Goal: Task Accomplishment & Management: Complete application form

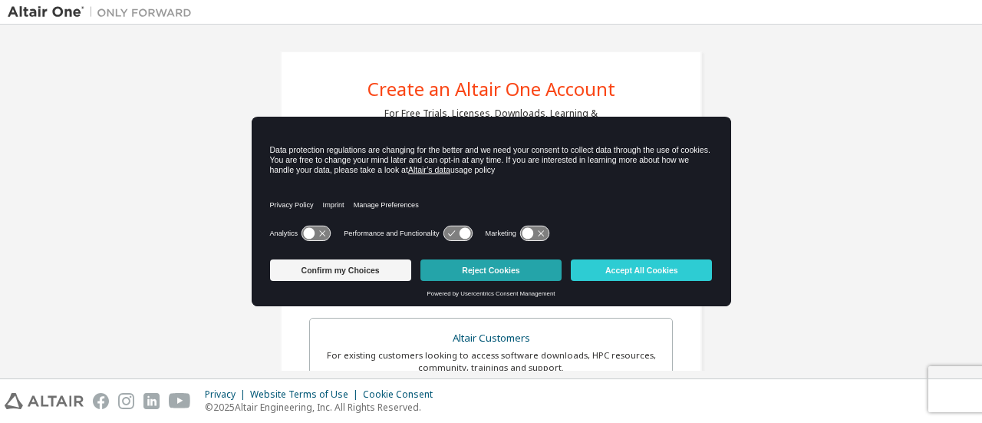
click at [517, 278] on button "Reject Cookies" at bounding box center [490, 269] width 141 height 21
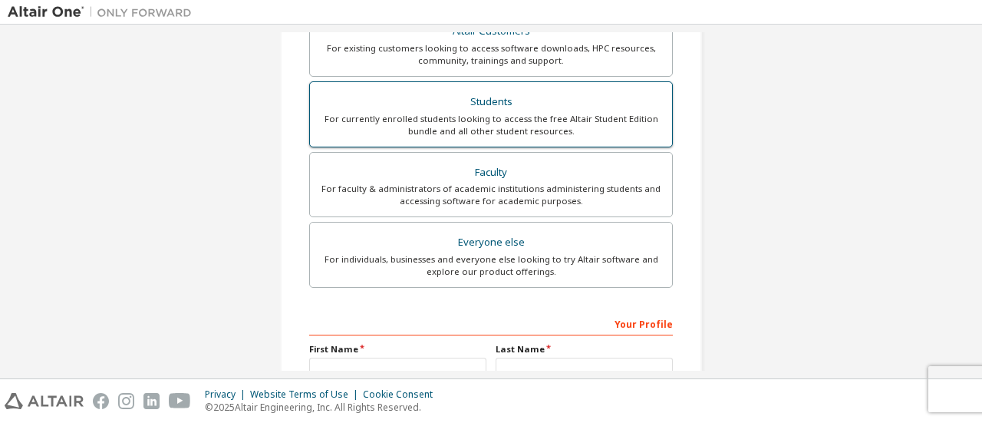
click at [536, 120] on div "For currently enrolled students looking to access the free Altair Student Editi…" at bounding box center [491, 125] width 344 height 25
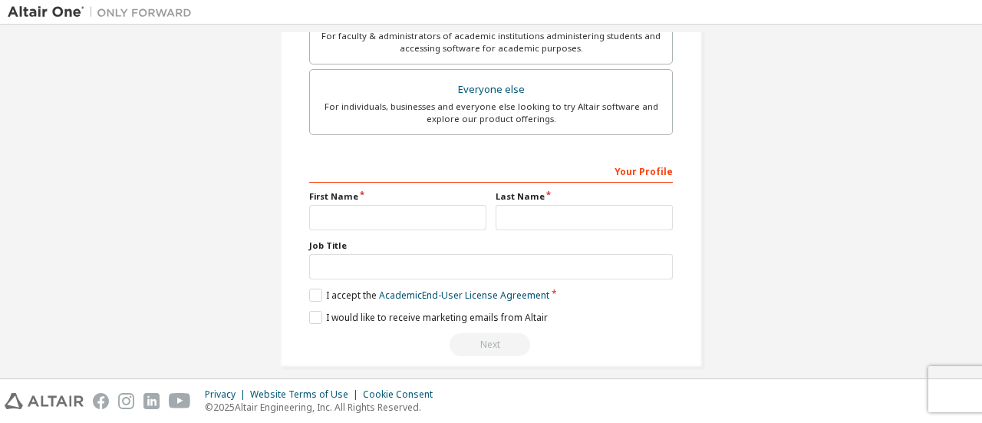
scroll to position [509, 0]
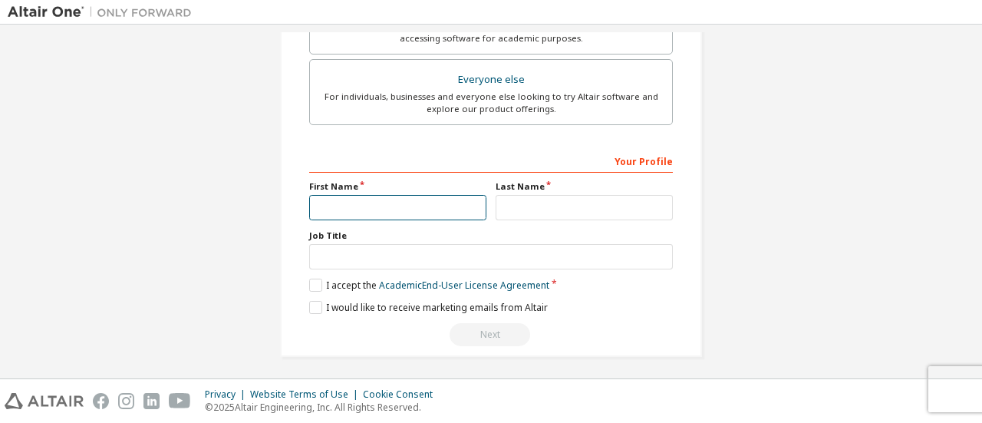
click at [458, 199] on input "text" at bounding box center [397, 207] width 177 height 25
type input "*******"
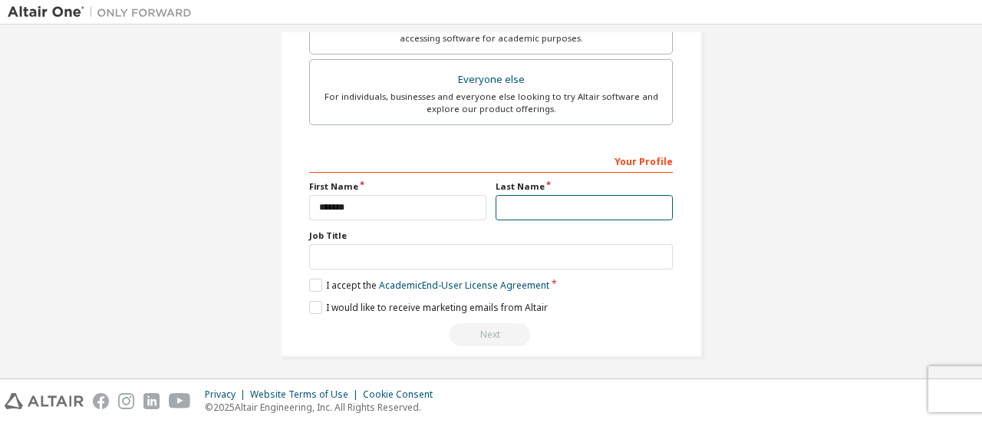
click at [557, 213] on input "text" at bounding box center [584, 207] width 177 height 25
type input "*"
click at [315, 280] on label "I accept the Academic End-User License Agreement" at bounding box center [429, 284] width 240 height 13
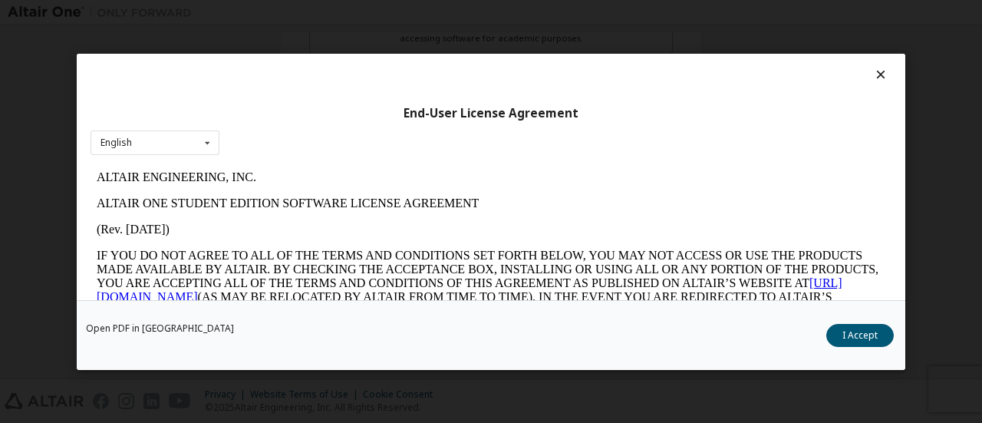
scroll to position [0, 0]
click at [835, 326] on button "I Accept" at bounding box center [860, 334] width 68 height 23
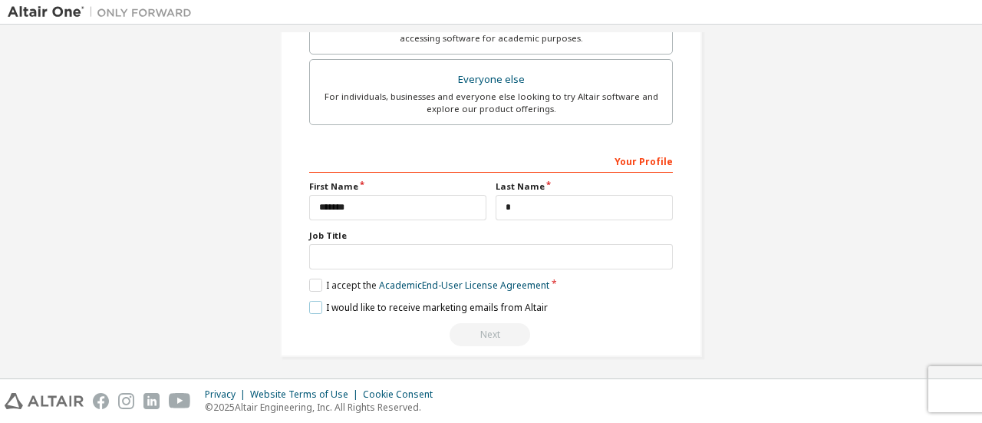
click at [313, 303] on label "I would like to receive marketing emails from Altair" at bounding box center [428, 307] width 239 height 13
click at [565, 168] on div "Your Profile" at bounding box center [491, 160] width 364 height 25
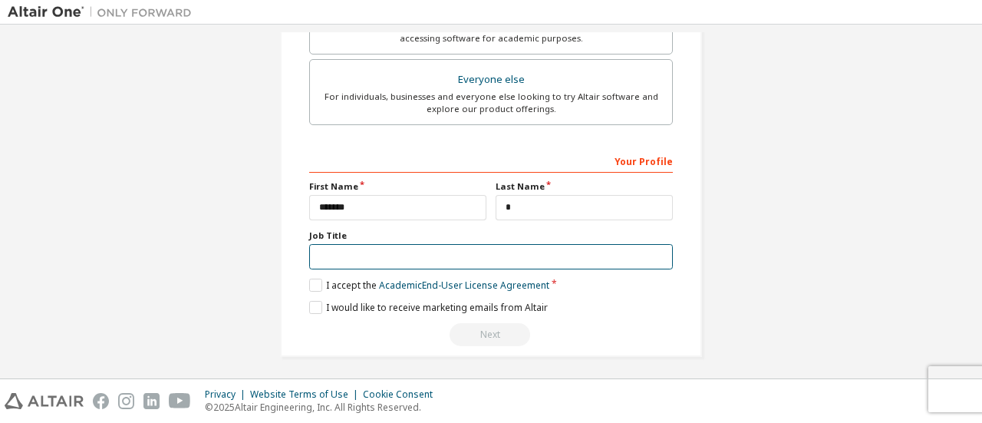
click at [531, 244] on input "text" at bounding box center [491, 256] width 364 height 25
type input "*******"
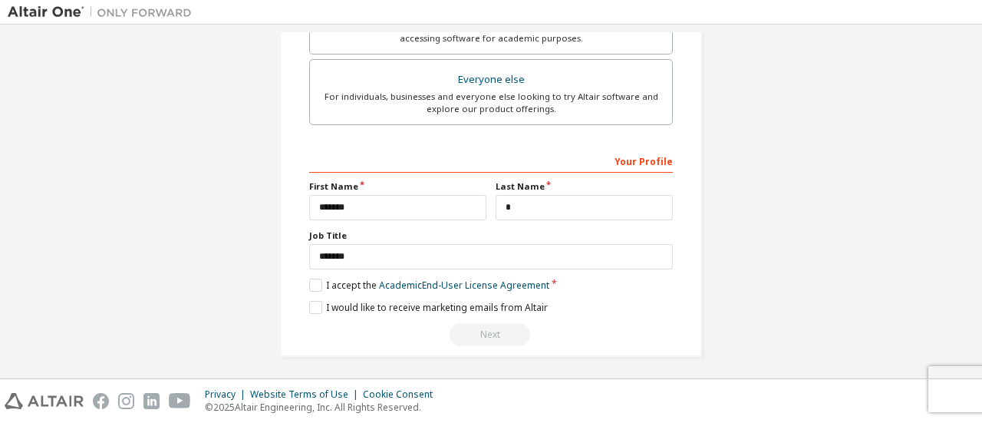
click at [503, 327] on div "Next" at bounding box center [491, 334] width 364 height 23
click at [420, 278] on link "Academic End-User License Agreement" at bounding box center [464, 284] width 170 height 13
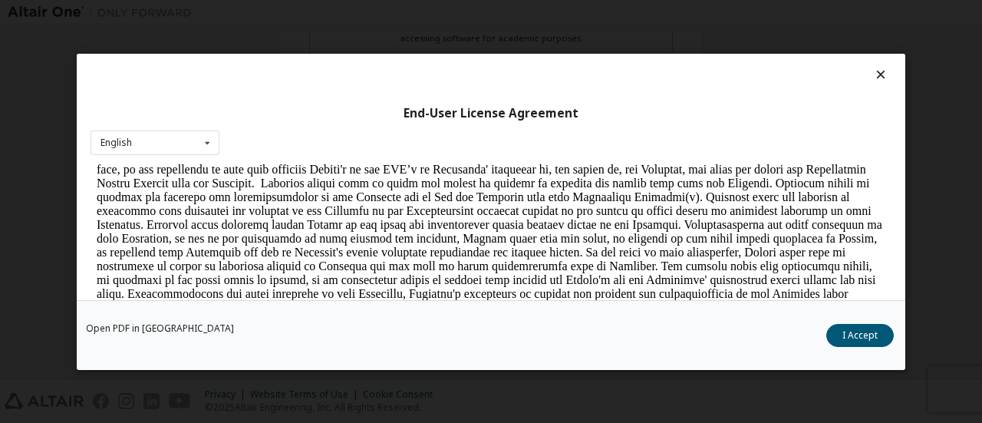
scroll to position [1534, 0]
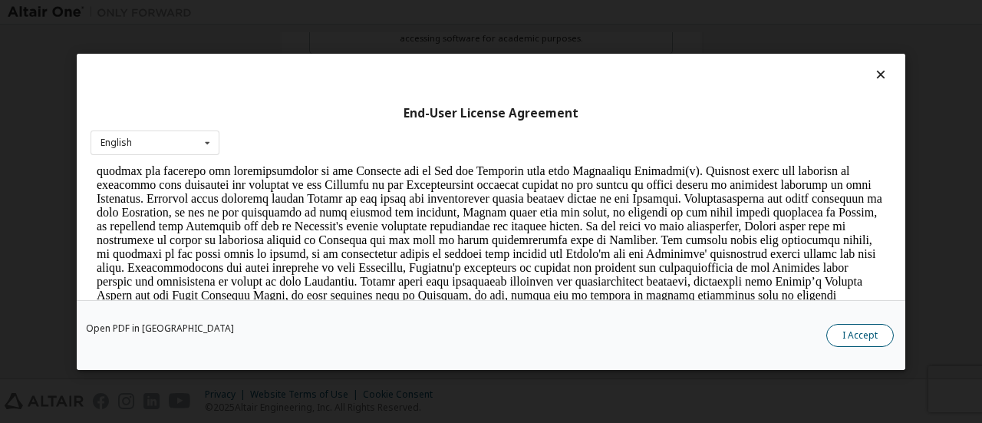
click at [861, 341] on button "I Accept" at bounding box center [860, 334] width 68 height 23
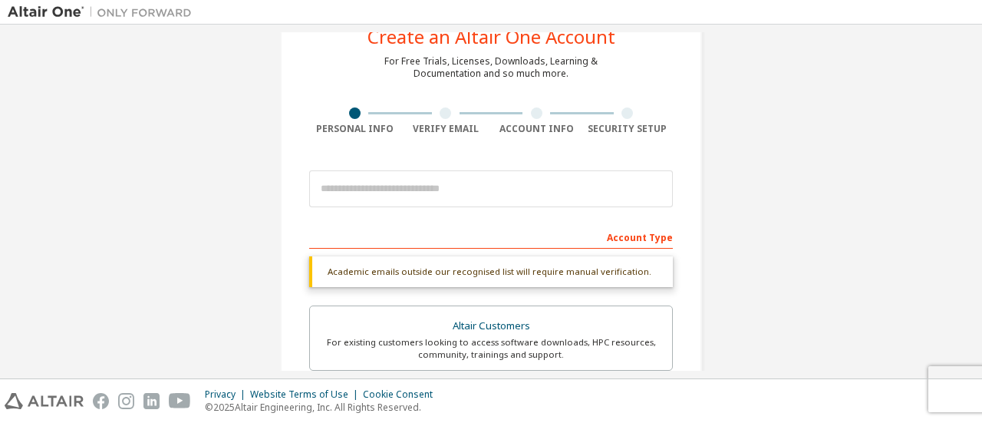
scroll to position [77, 0]
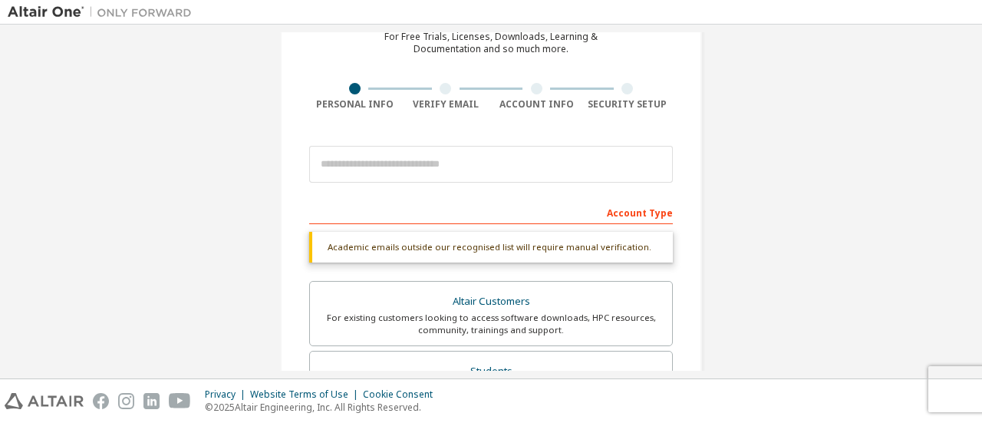
click at [496, 199] on div "Account Type" at bounding box center [491, 211] width 364 height 25
click at [644, 206] on div "Account Type" at bounding box center [491, 211] width 364 height 25
click at [601, 232] on div "Academic emails outside our recognised list will require manual verification." at bounding box center [491, 247] width 364 height 31
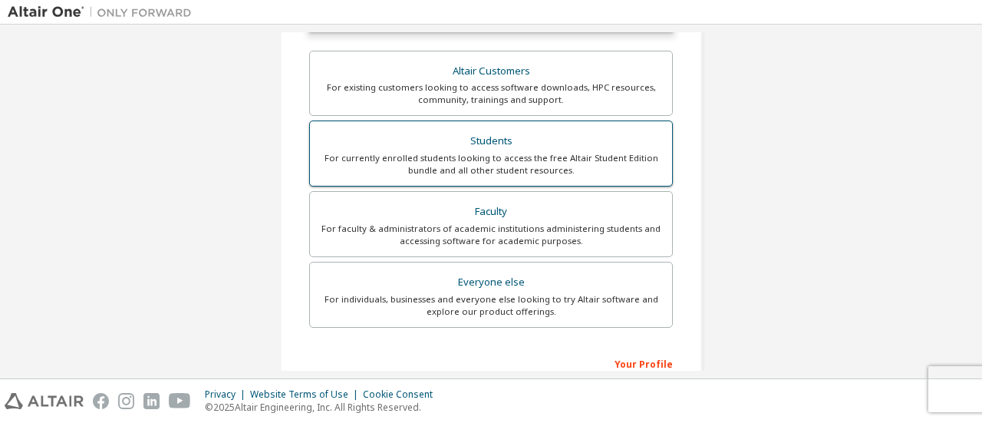
click at [520, 177] on label "Students For currently enrolled students looking to access the free Altair Stud…" at bounding box center [491, 153] width 364 height 66
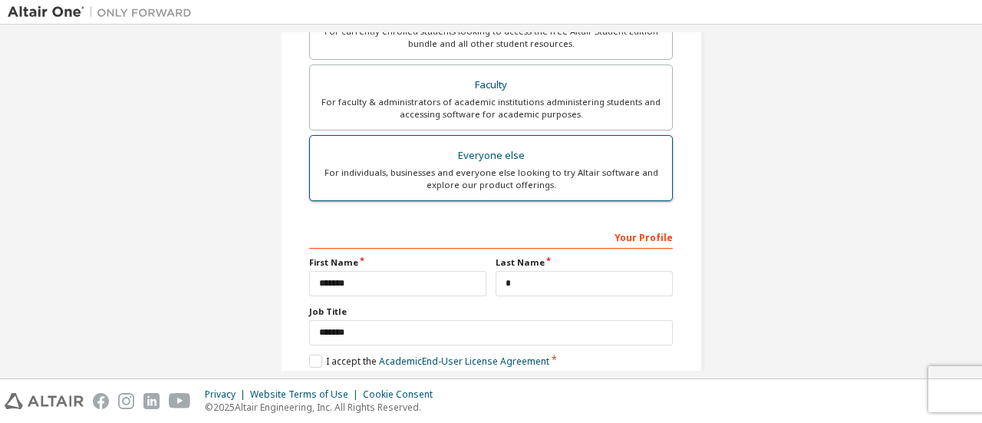
scroll to position [509, 0]
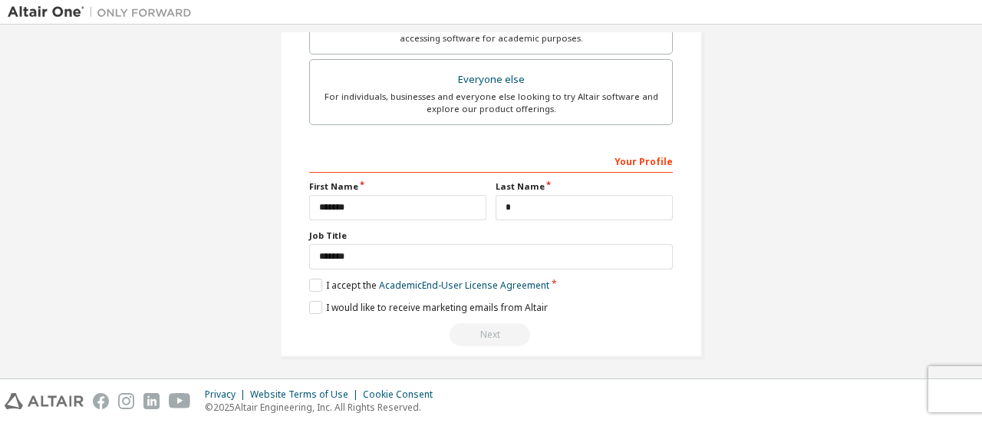
click at [480, 329] on div "Next" at bounding box center [491, 334] width 364 height 23
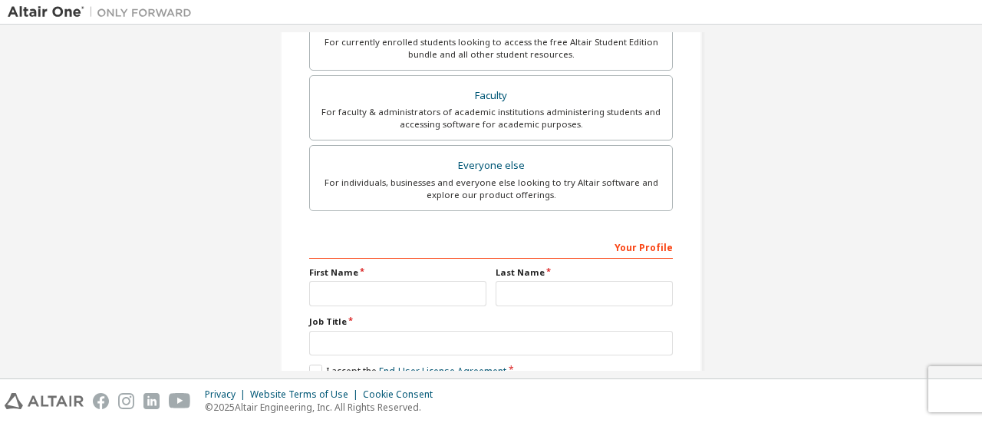
scroll to position [230, 0]
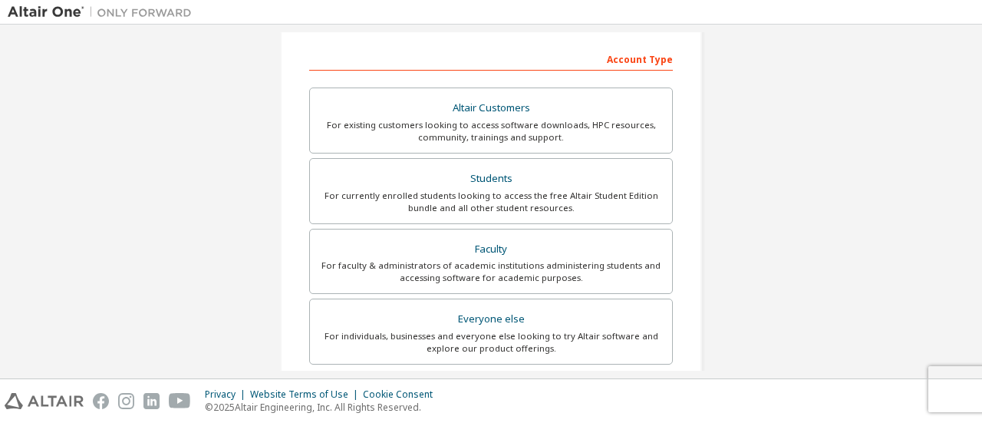
click at [653, 71] on div "Account Type Altair Customers For existing customers looking to access software…" at bounding box center [491, 315] width 364 height 539
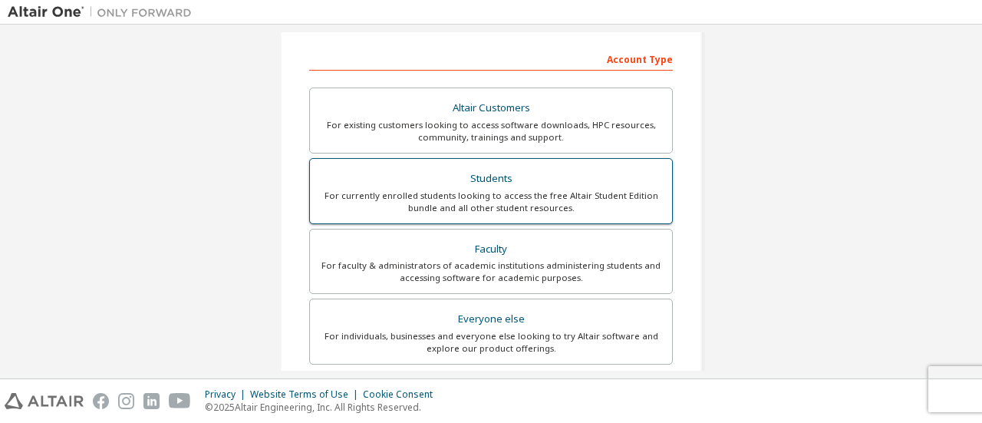
click at [589, 163] on label "Students For currently enrolled students looking to access the free Altair Stud…" at bounding box center [491, 191] width 364 height 66
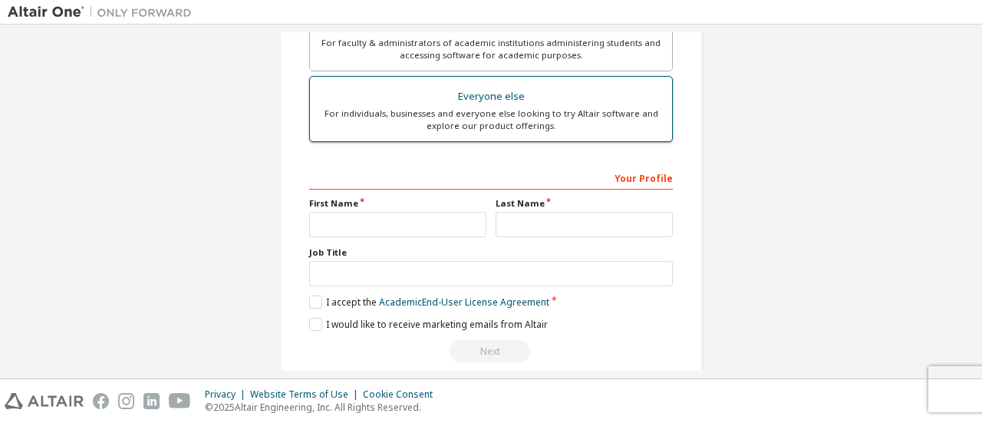
scroll to position [509, 0]
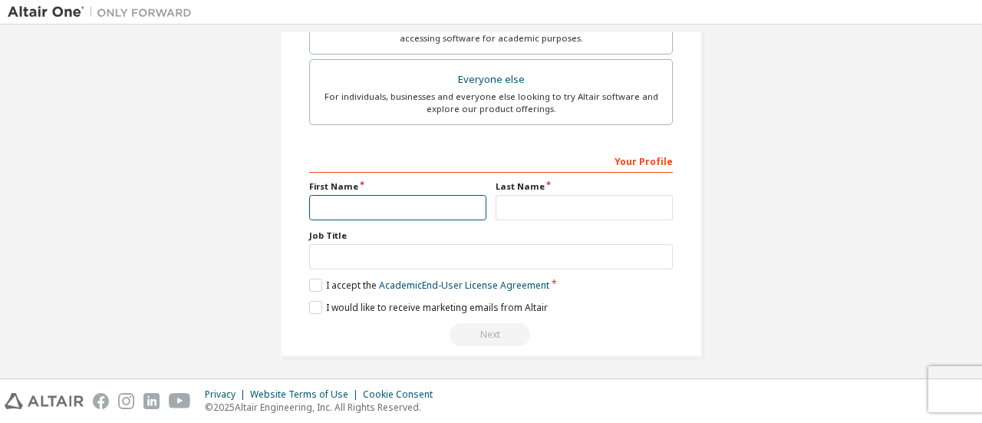
click at [437, 209] on input "text" at bounding box center [397, 207] width 177 height 25
type input "*"
type input "*******"
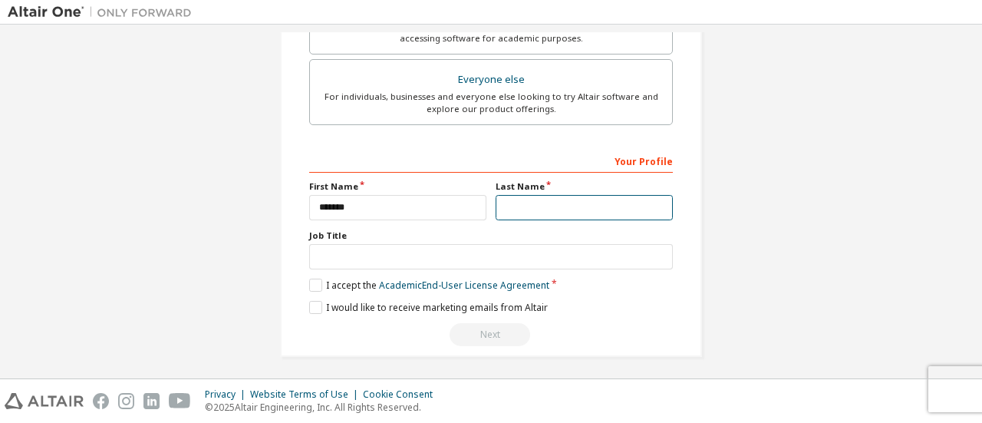
click at [511, 203] on input "text" at bounding box center [584, 207] width 177 height 25
type input "*"
click at [309, 272] on div "Your Profile First Name ******* Last Name * Job Title Please provide State/Prov…" at bounding box center [491, 247] width 364 height 199
click at [311, 278] on label "I accept the Academic End-User License Agreement" at bounding box center [429, 284] width 240 height 13
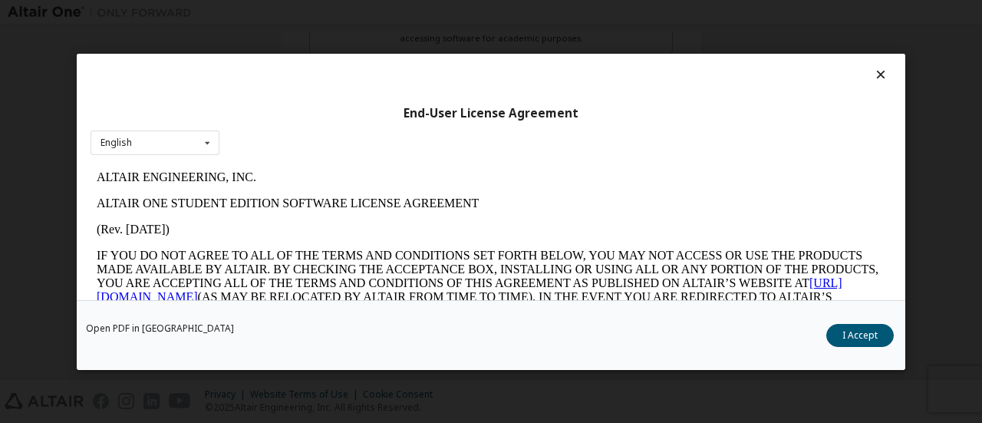
scroll to position [0, 0]
click at [876, 334] on button "I Accept" at bounding box center [860, 334] width 68 height 23
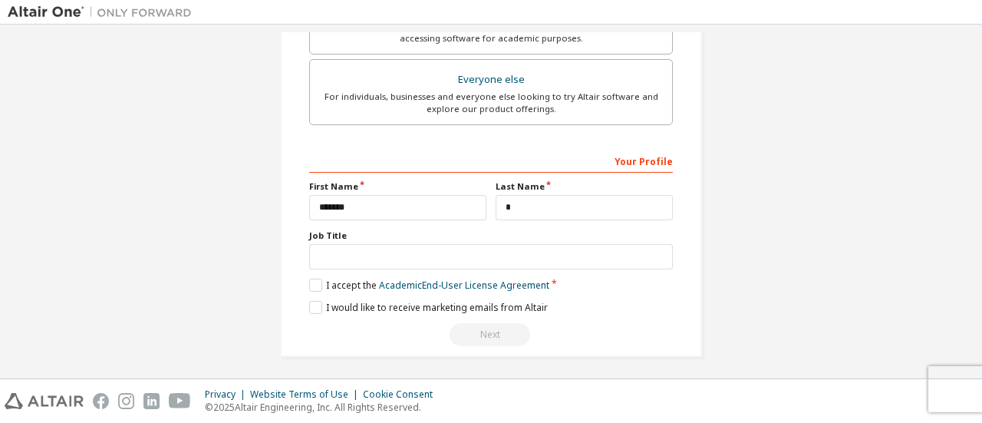
click at [484, 328] on div "Next" at bounding box center [491, 334] width 364 height 23
click at [387, 266] on div "**********" at bounding box center [491, 247] width 364 height 199
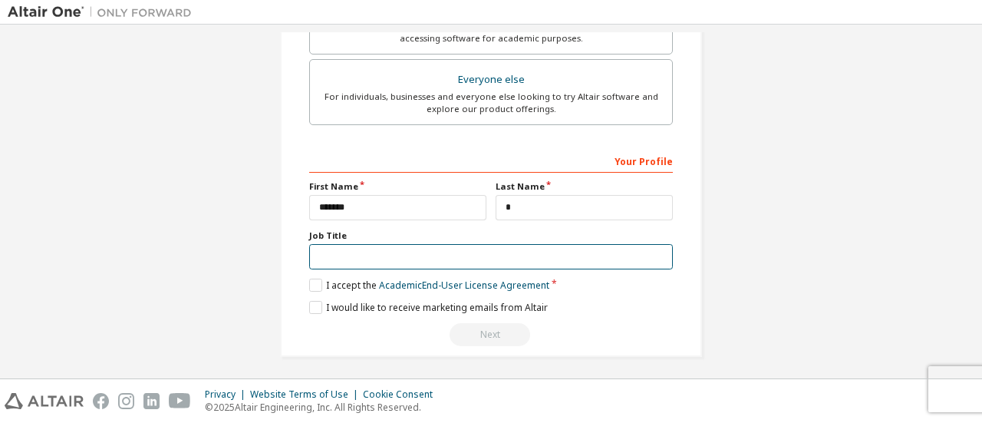
click at [388, 244] on input "text" at bounding box center [491, 256] width 364 height 25
type input "*******"
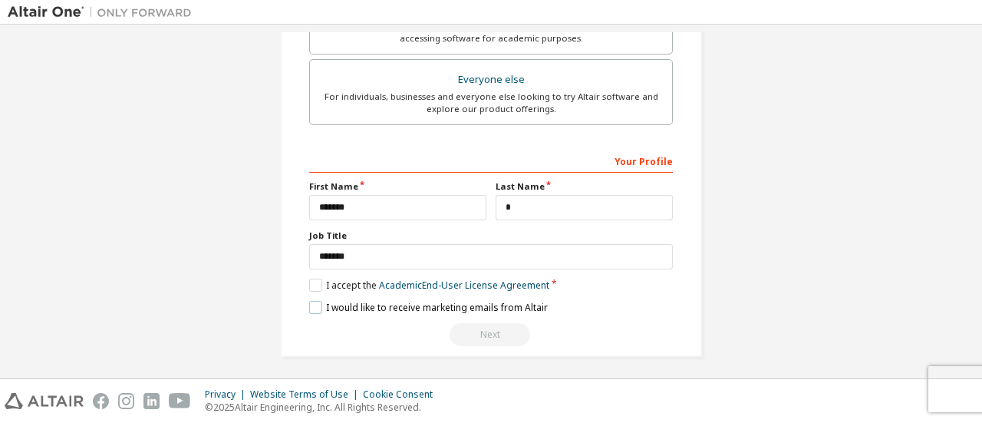
click at [316, 301] on label "I would like to receive marketing emails from Altair" at bounding box center [428, 307] width 239 height 13
click at [510, 338] on div "Next" at bounding box center [491, 334] width 364 height 23
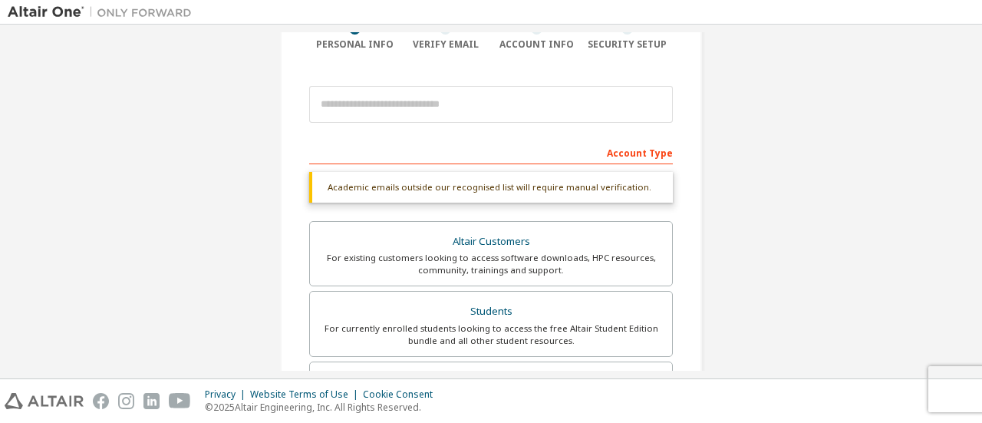
scroll to position [101, 0]
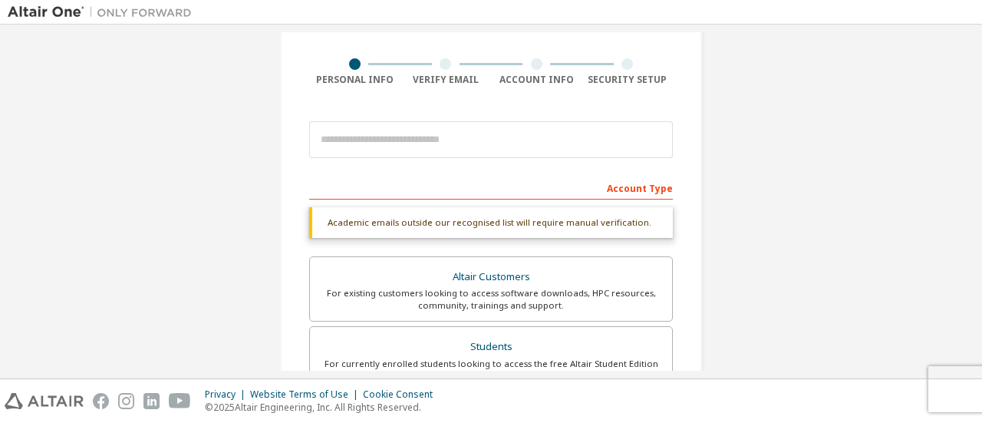
click at [588, 226] on div "Academic emails outside our recognised list will require manual verification." at bounding box center [491, 222] width 364 height 31
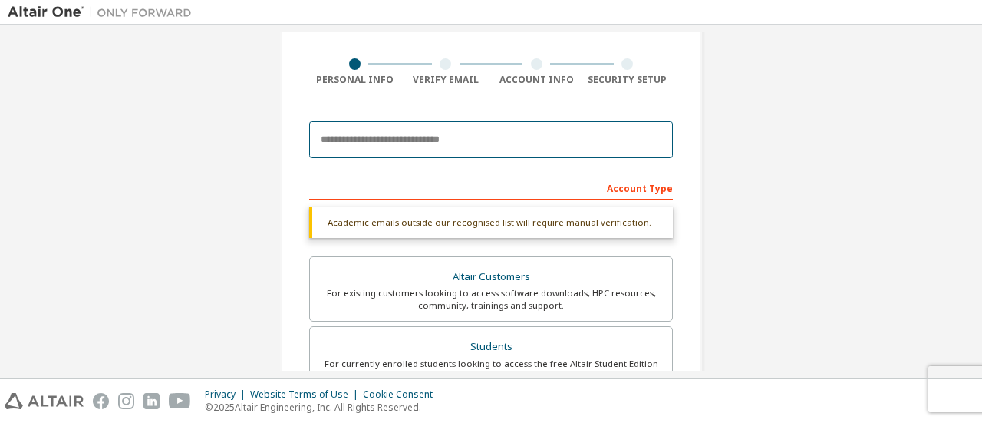
click at [591, 151] on input "email" at bounding box center [491, 139] width 364 height 37
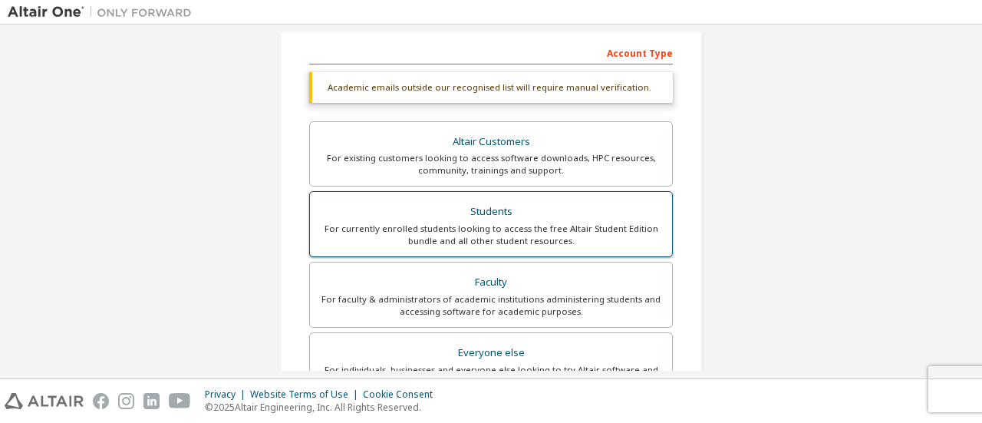
scroll to position [509, 0]
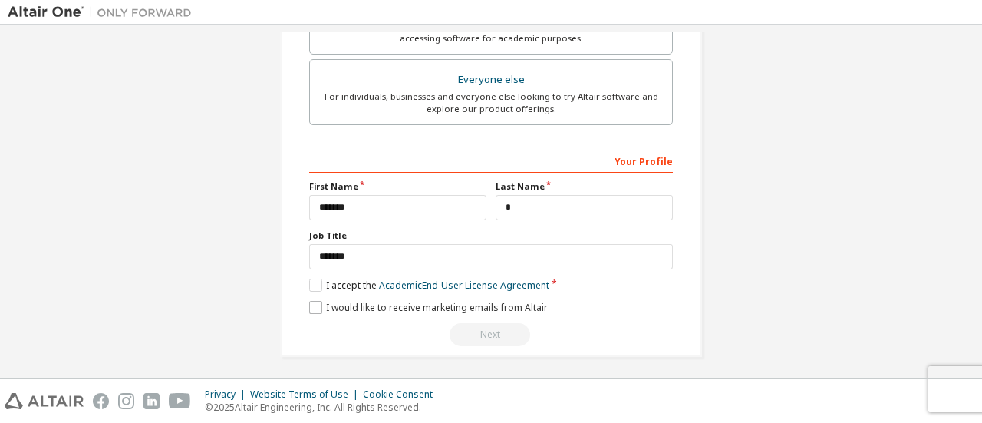
type input "**********"
click at [310, 301] on label "I would like to receive marketing emails from Altair" at bounding box center [428, 307] width 239 height 13
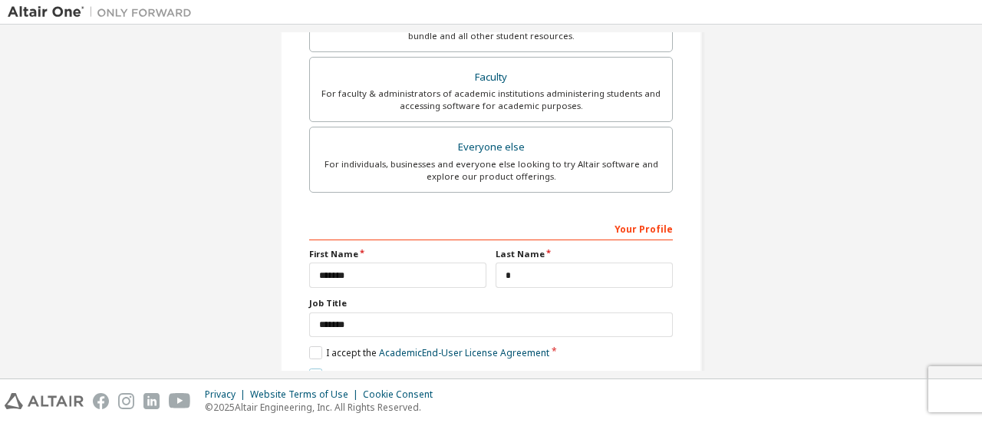
scroll to position [469, 0]
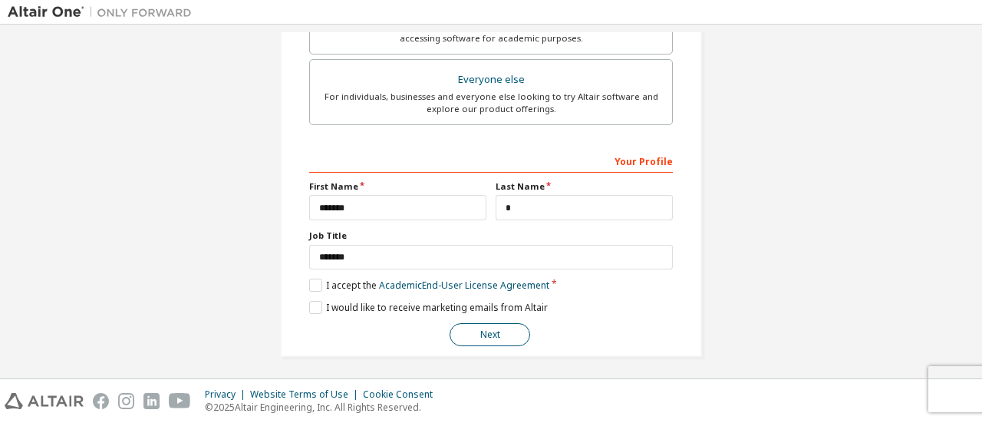
click at [509, 331] on button "Next" at bounding box center [489, 334] width 81 height 23
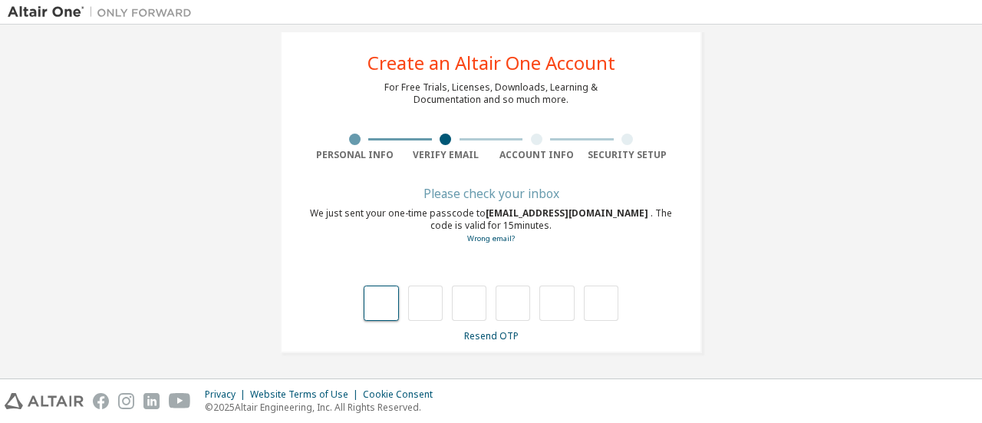
type input "*"
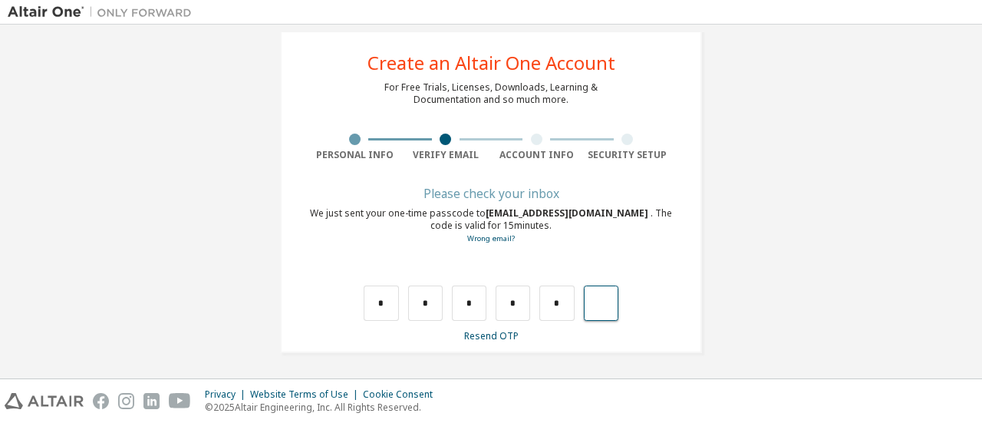
type input "*"
